Goal: Find specific page/section: Find specific page/section

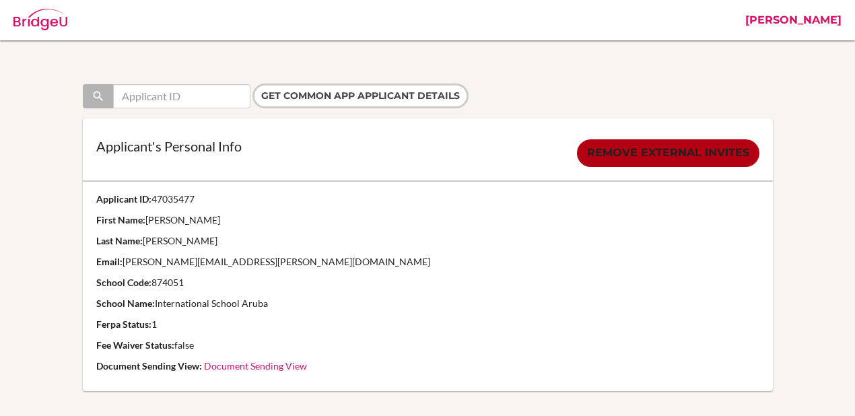
scroll to position [22, 0]
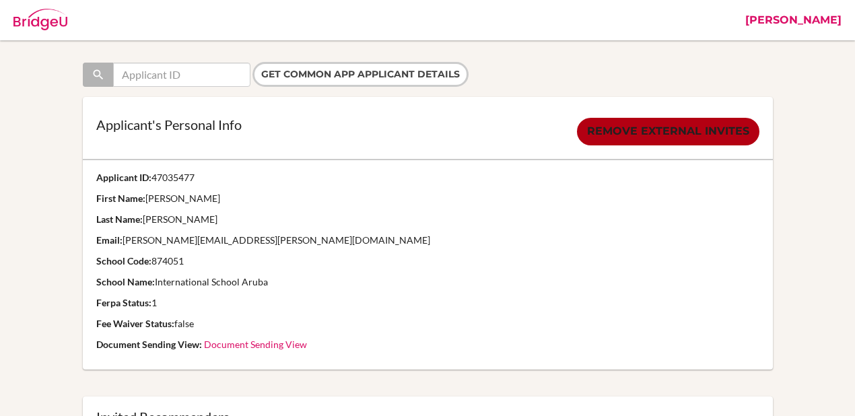
click at [385, 139] on div at bounding box center [427, 132] width 663 height 28
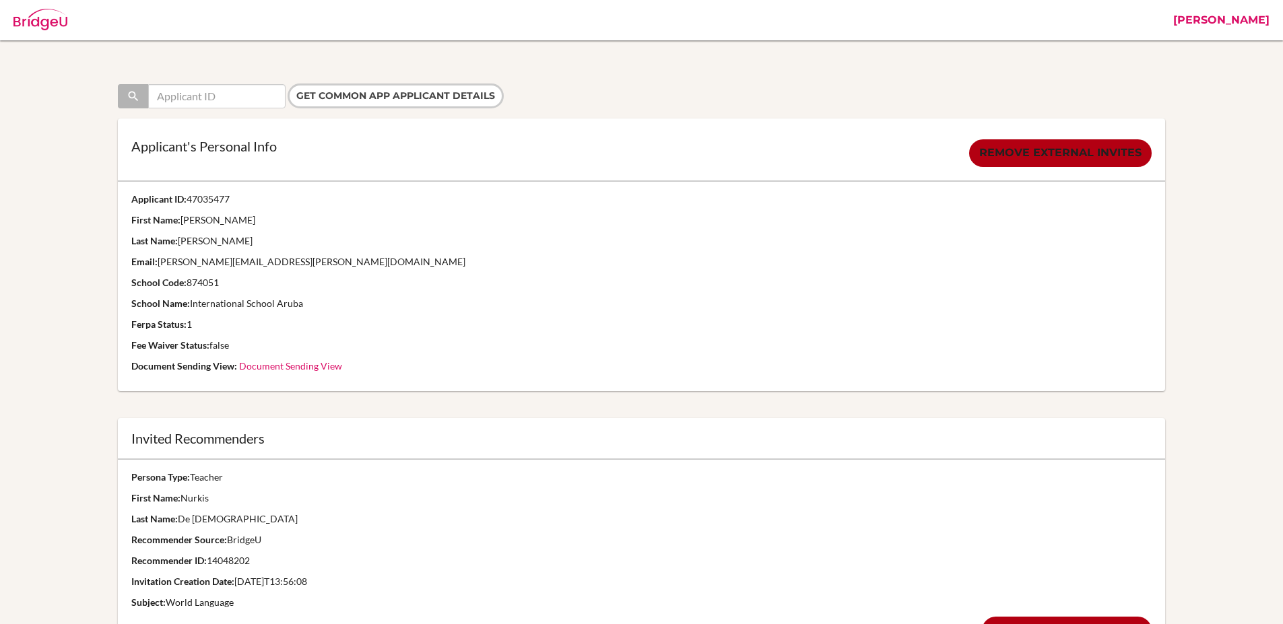
scroll to position [280, 0]
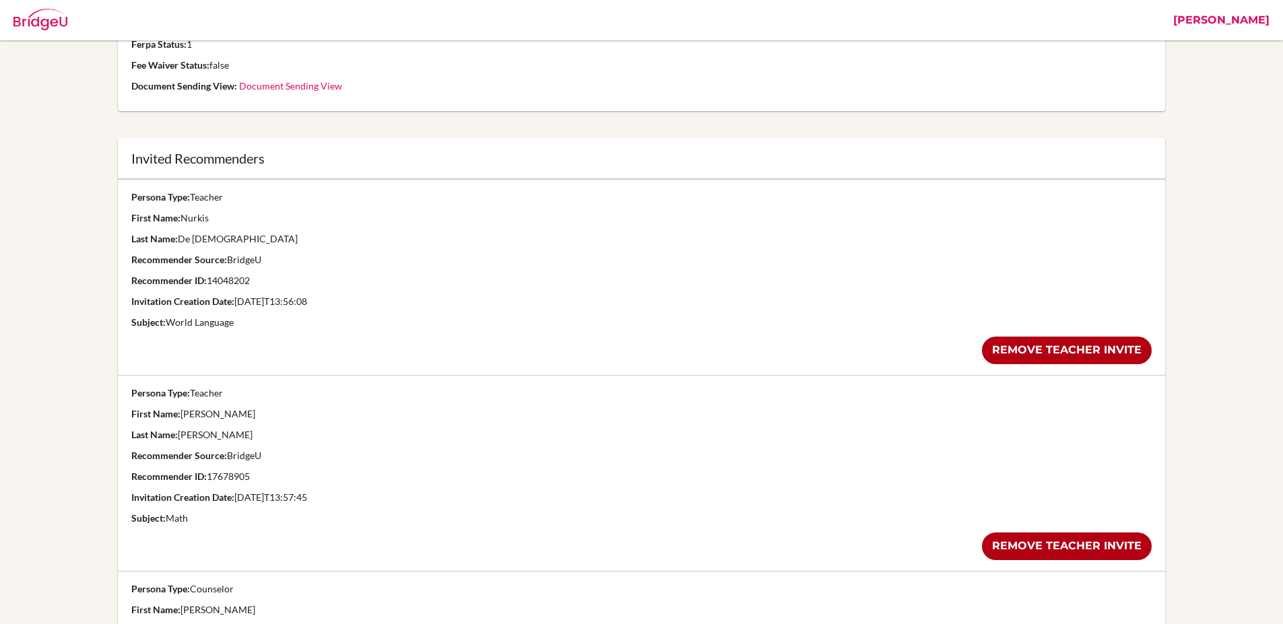
click at [770, 150] on div "Invited Recommenders" at bounding box center [641, 158] width 1047 height 41
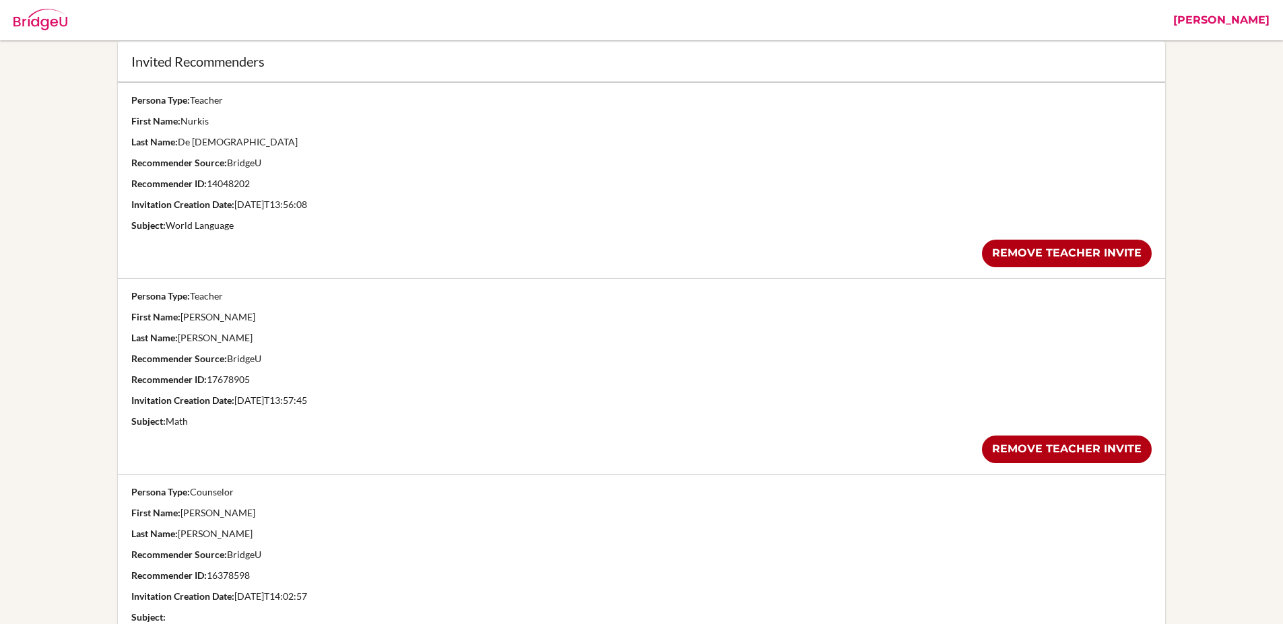
scroll to position [539, 0]
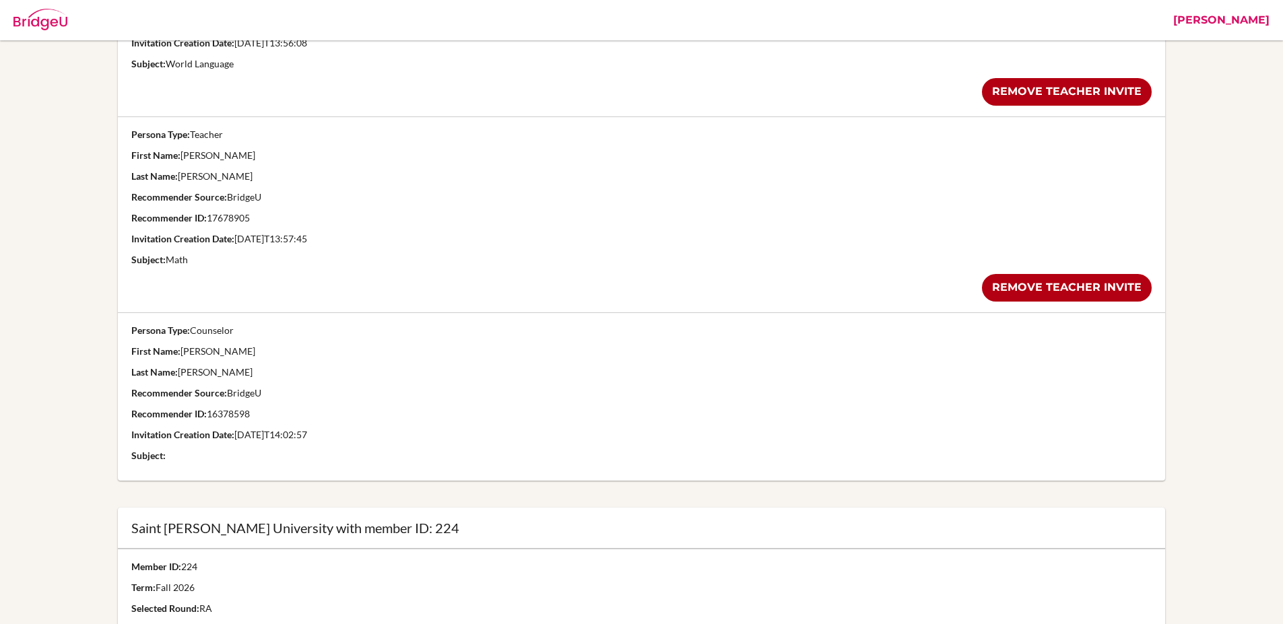
click at [525, 382] on td "Persona Type: Counselor First Name: Rakhee Last Name: Mirchandani Recommender S…" at bounding box center [641, 396] width 1047 height 168
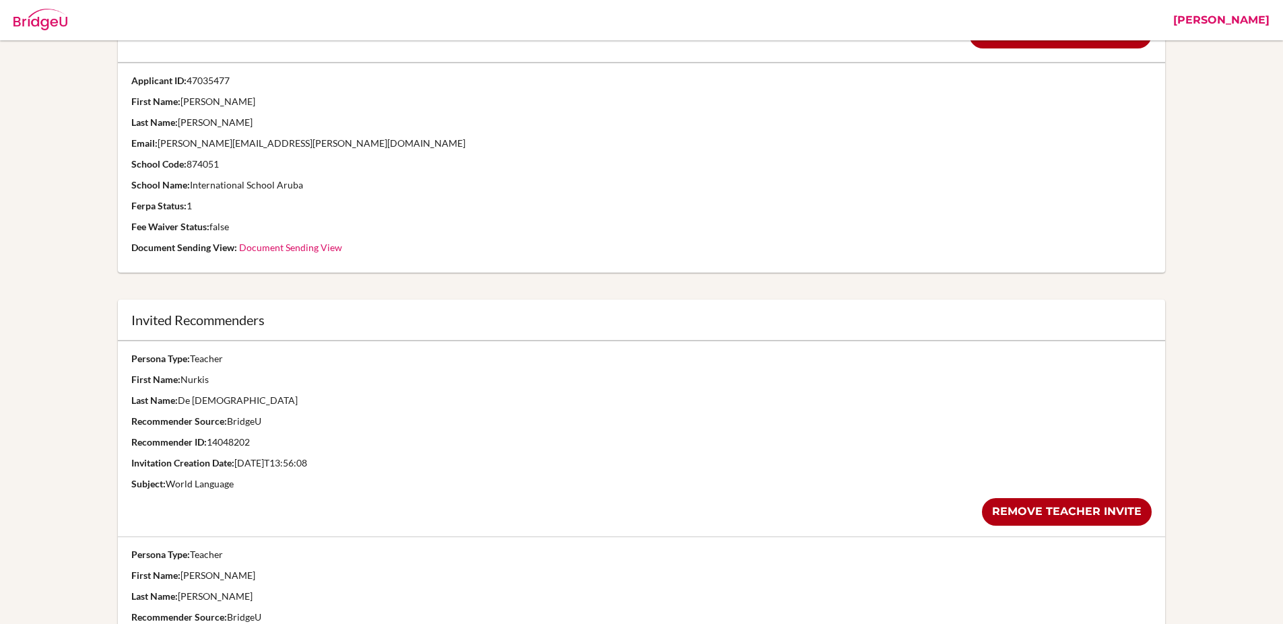
scroll to position [273, 0]
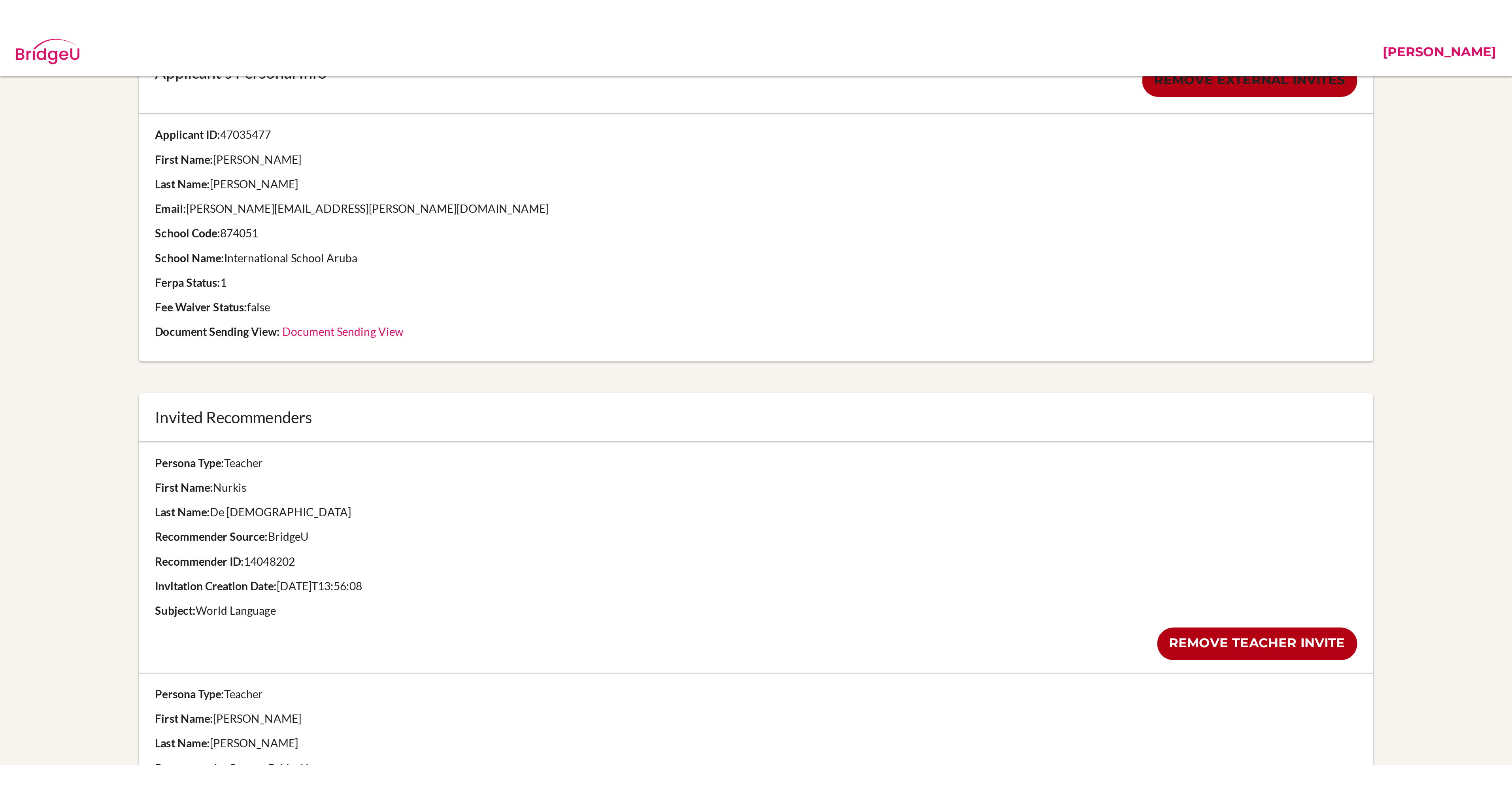
scroll to position [39, 0]
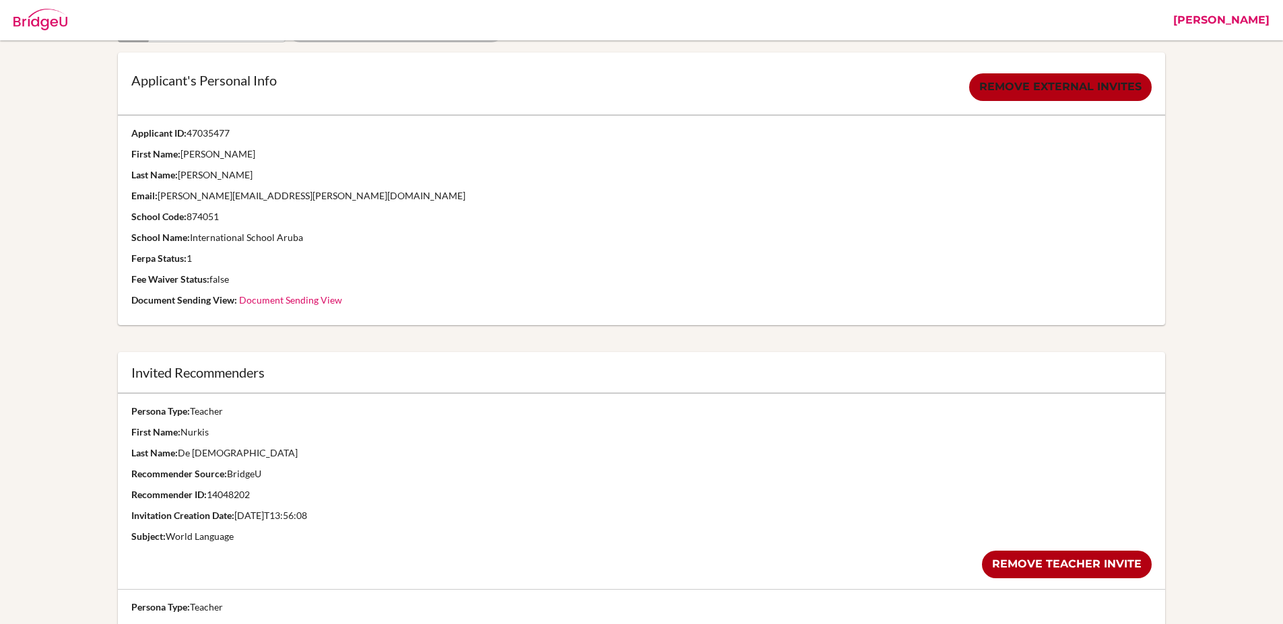
click at [500, 462] on td "Persona Type: Teacher First Name: Nurkis Last Name: De Jesus Recommender Source…" at bounding box center [641, 491] width 1047 height 196
click at [488, 223] on p "School Code: 874051" at bounding box center [641, 216] width 1020 height 13
click at [449, 251] on td "Applicant ID: 47035477 First Name: Amelia Last Name: Atzbach Email: amelia.atzb…" at bounding box center [641, 220] width 1047 height 210
click at [432, 246] on td "Applicant ID: 47035477 First Name: Amelia Last Name: Atzbach Email: amelia.atzb…" at bounding box center [641, 220] width 1047 height 210
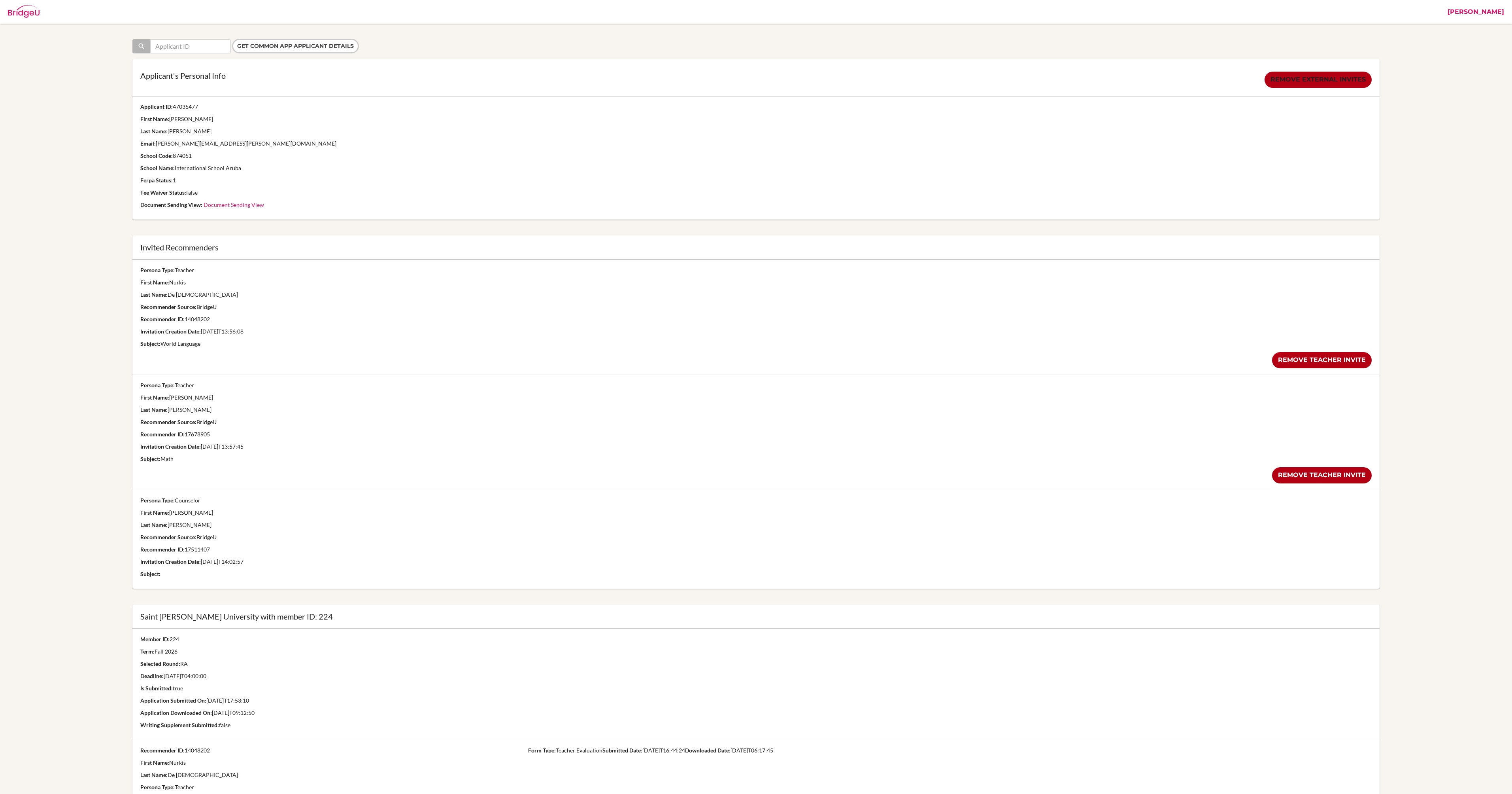
scroll to position [0, 0]
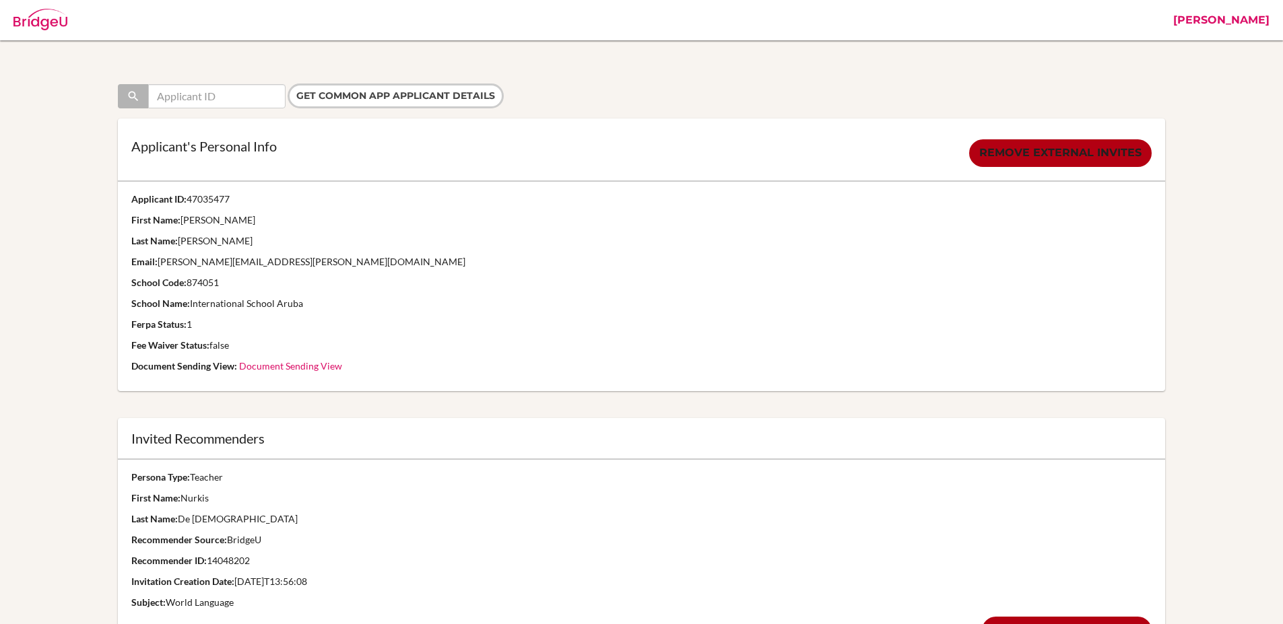
click at [714, 204] on p "Applicant ID: 47035477" at bounding box center [641, 199] width 1020 height 13
